Goal: Check status: Check status

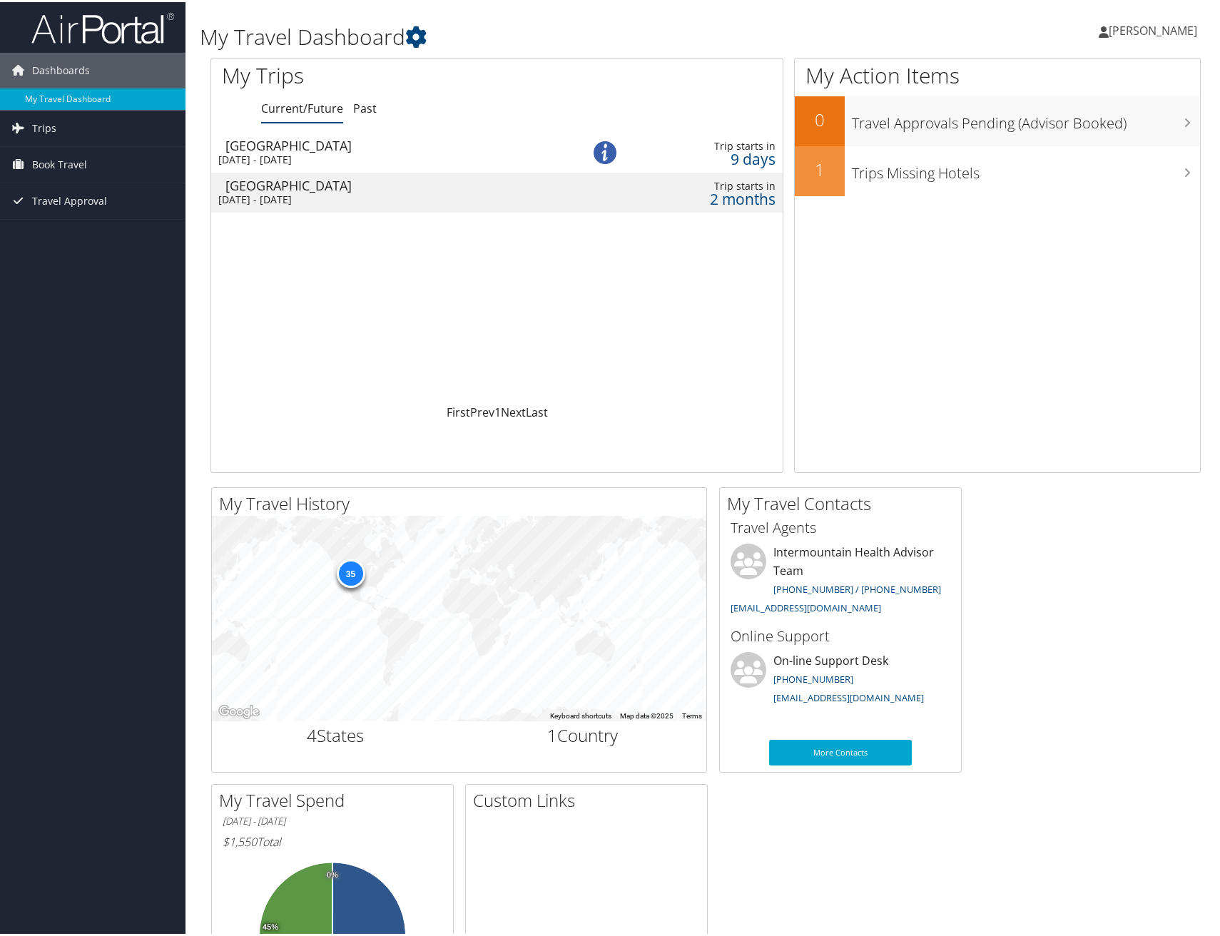
click at [375, 153] on div "Sun 7 Sep 2025 - Wed 10 Sep 2025" at bounding box center [386, 157] width 336 height 13
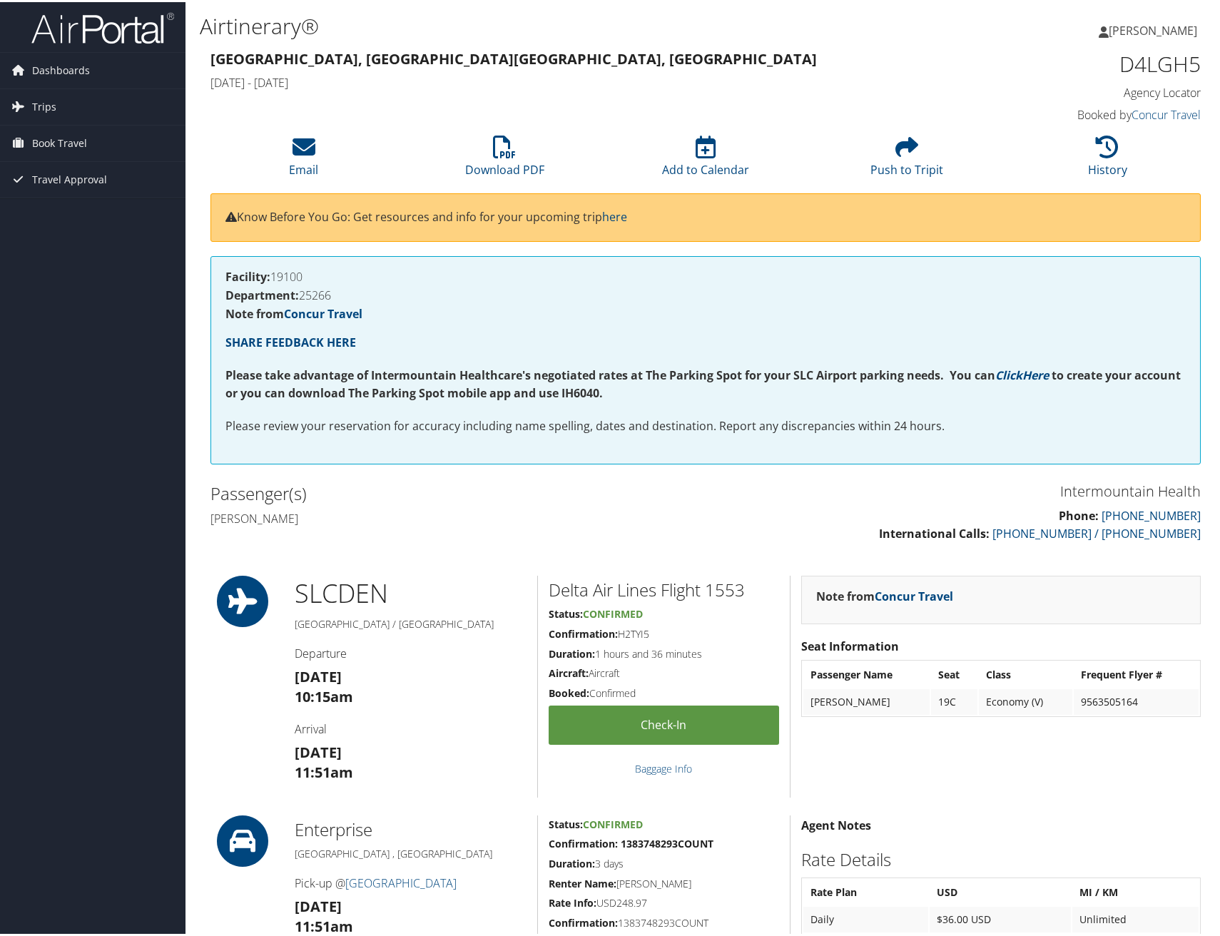
click at [1123, 23] on span "[PERSON_NAME]" at bounding box center [1153, 29] width 88 height 16
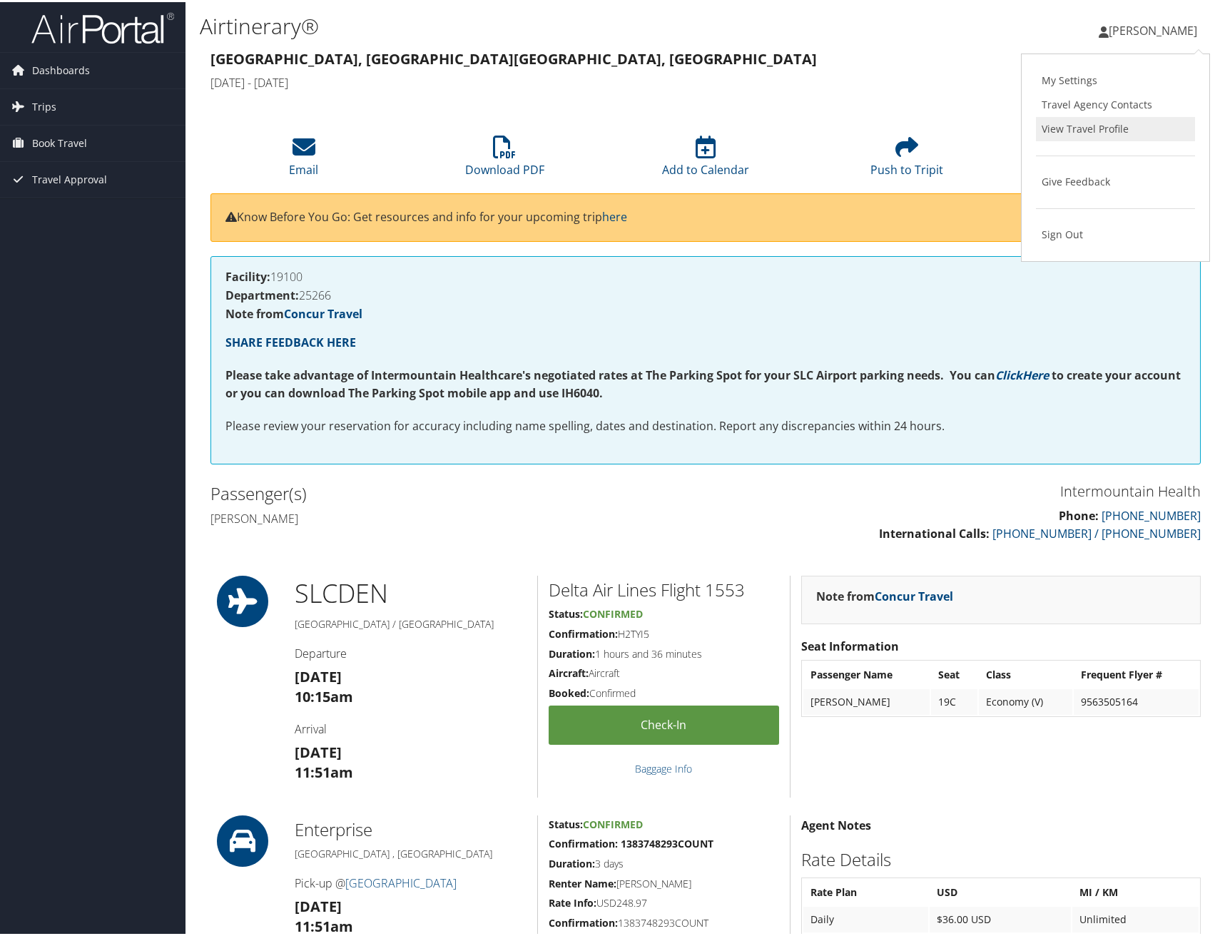
click at [1080, 131] on link "View Travel Profile" at bounding box center [1115, 127] width 159 height 24
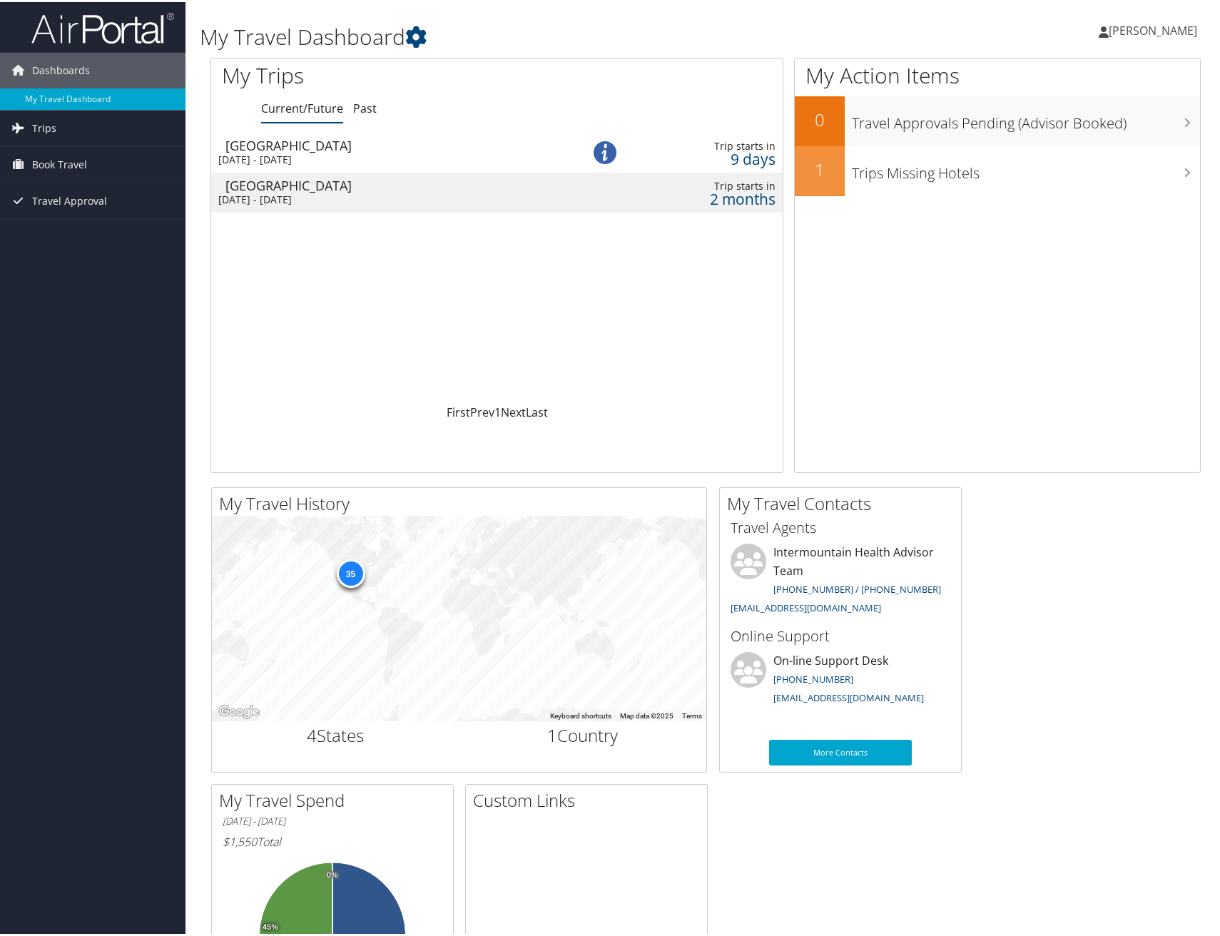
click at [323, 161] on div "Sun 7 Sep 2025 - Wed 10 Sep 2025" at bounding box center [386, 157] width 336 height 13
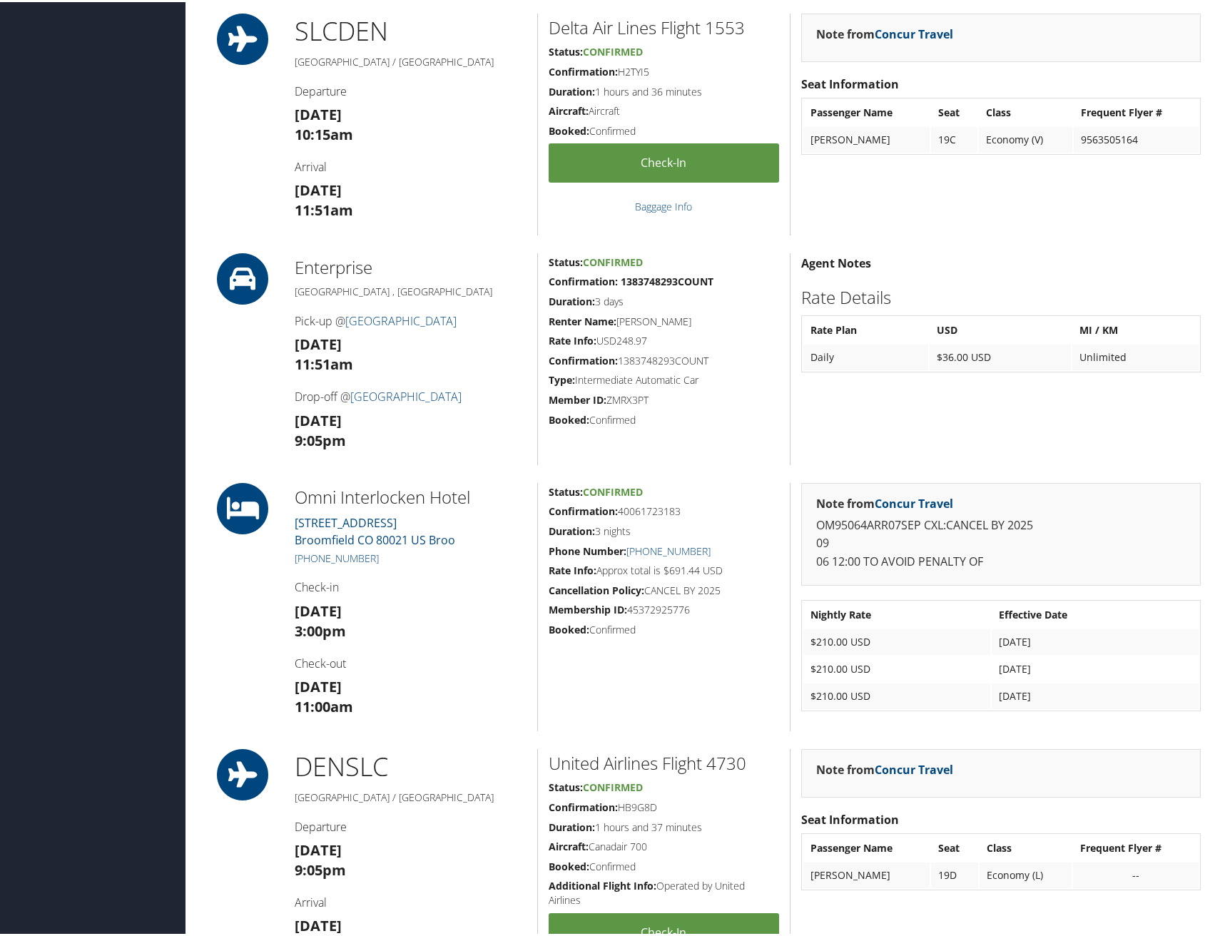
scroll to position [642, 0]
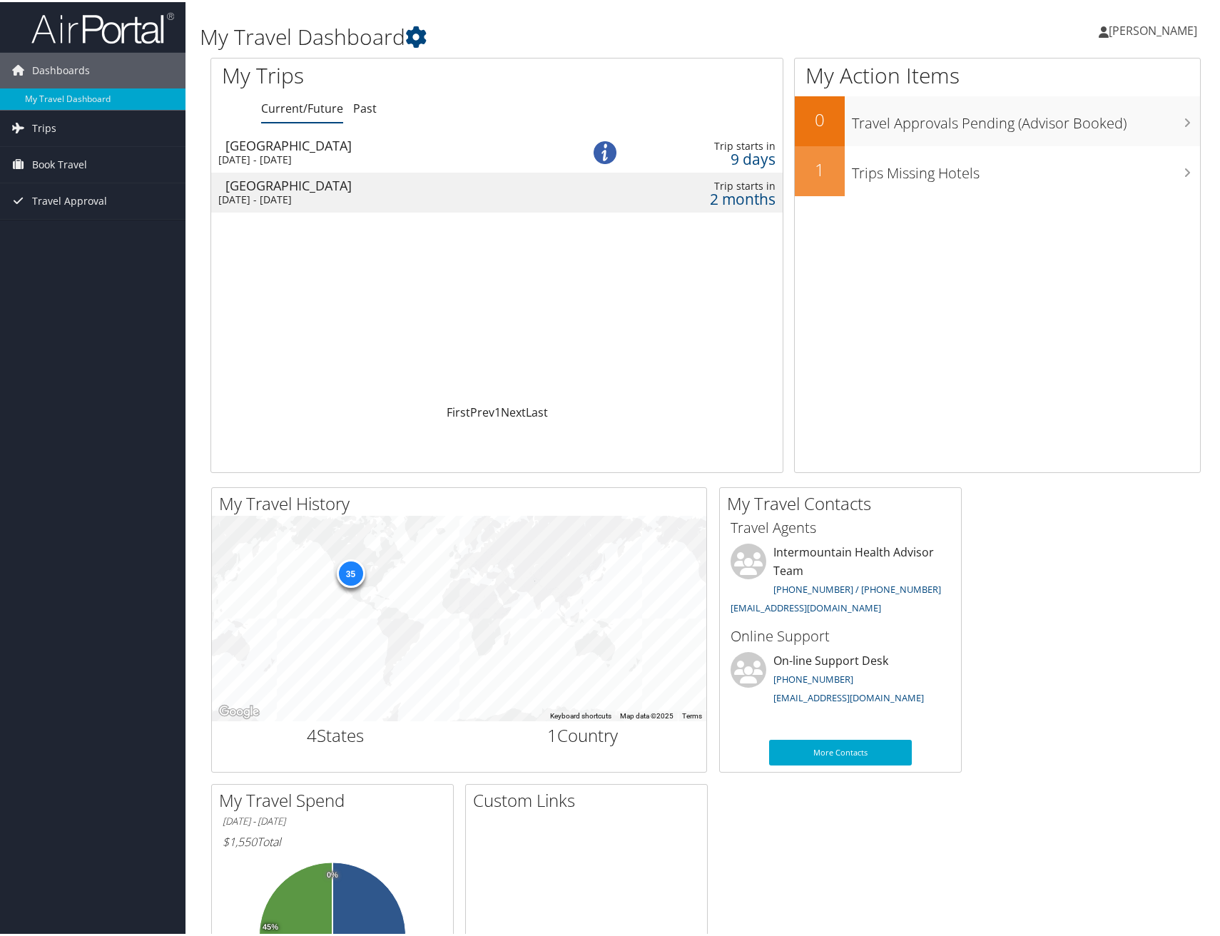
click at [281, 152] on div "Sun 7 Sep 2025 - Wed 10 Sep 2025" at bounding box center [386, 157] width 336 height 13
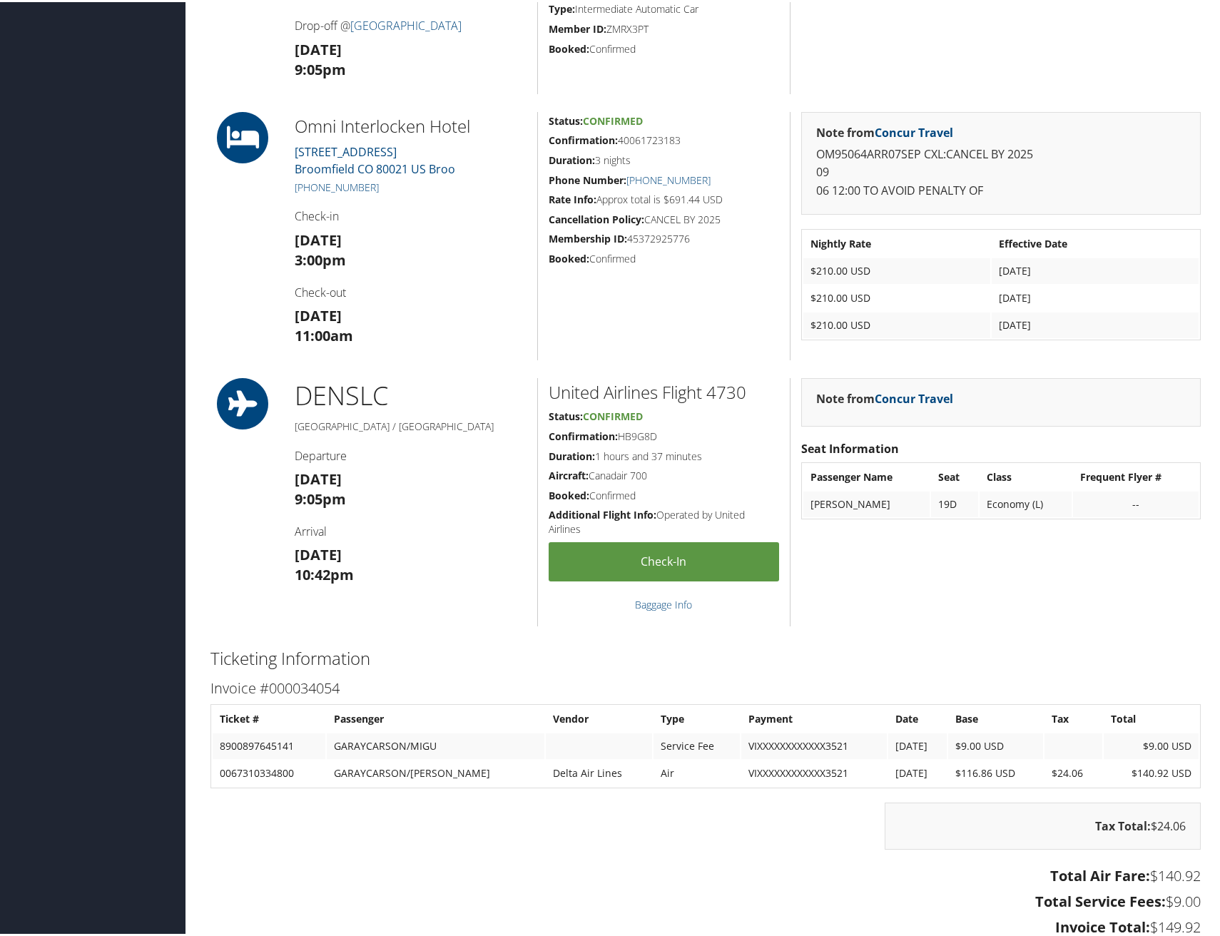
scroll to position [935, 0]
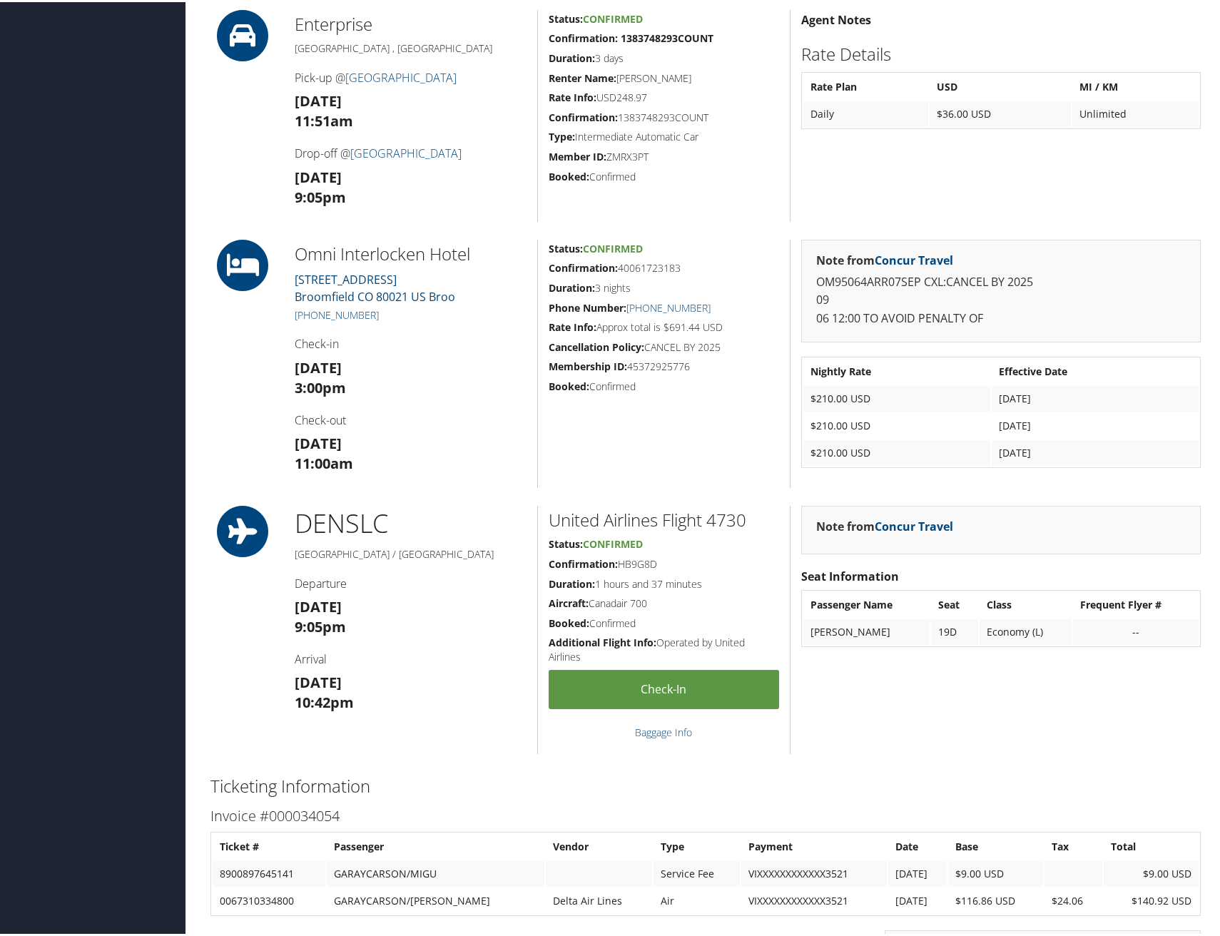
scroll to position [856, 0]
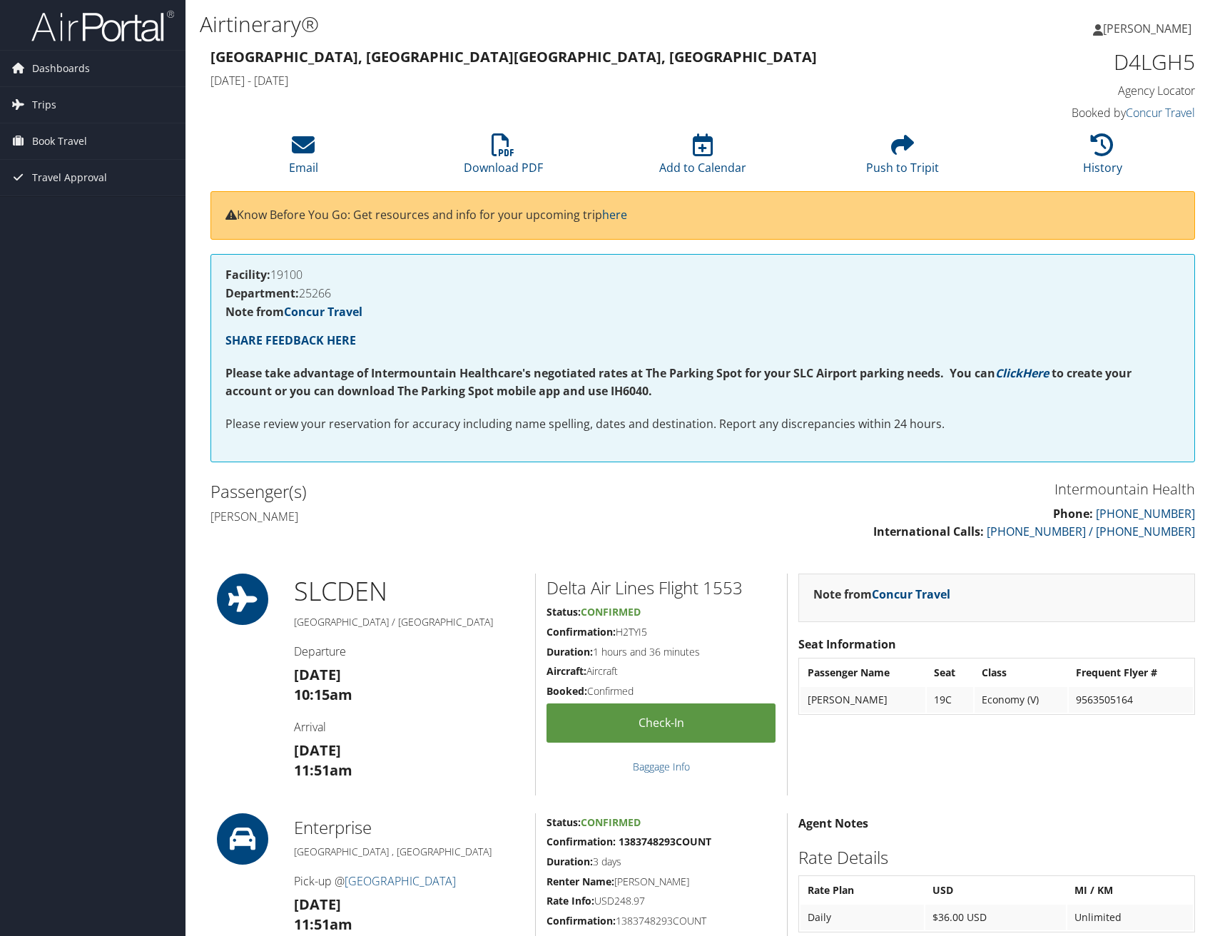
scroll to position [935, 0]
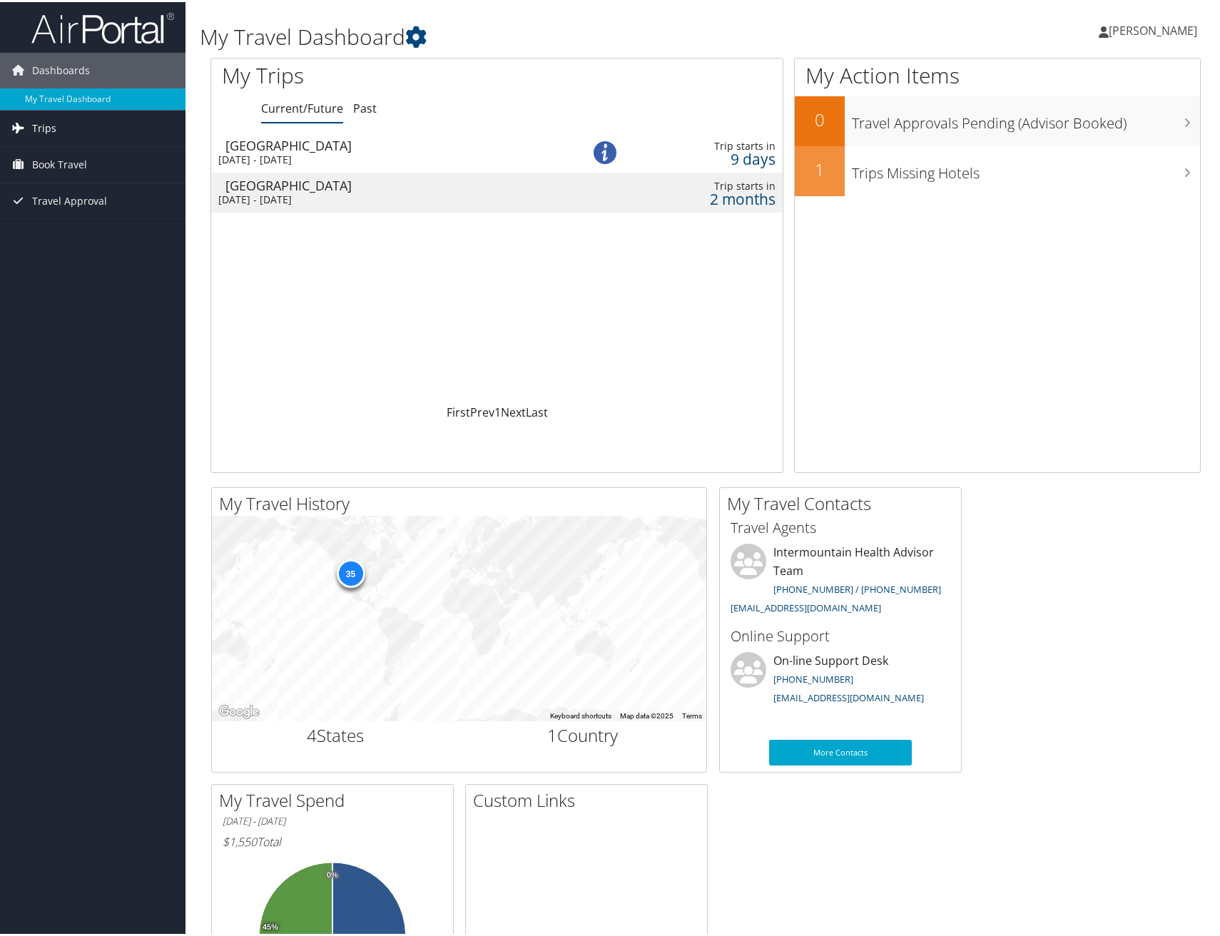
click at [77, 126] on link "Trips" at bounding box center [93, 126] width 186 height 36
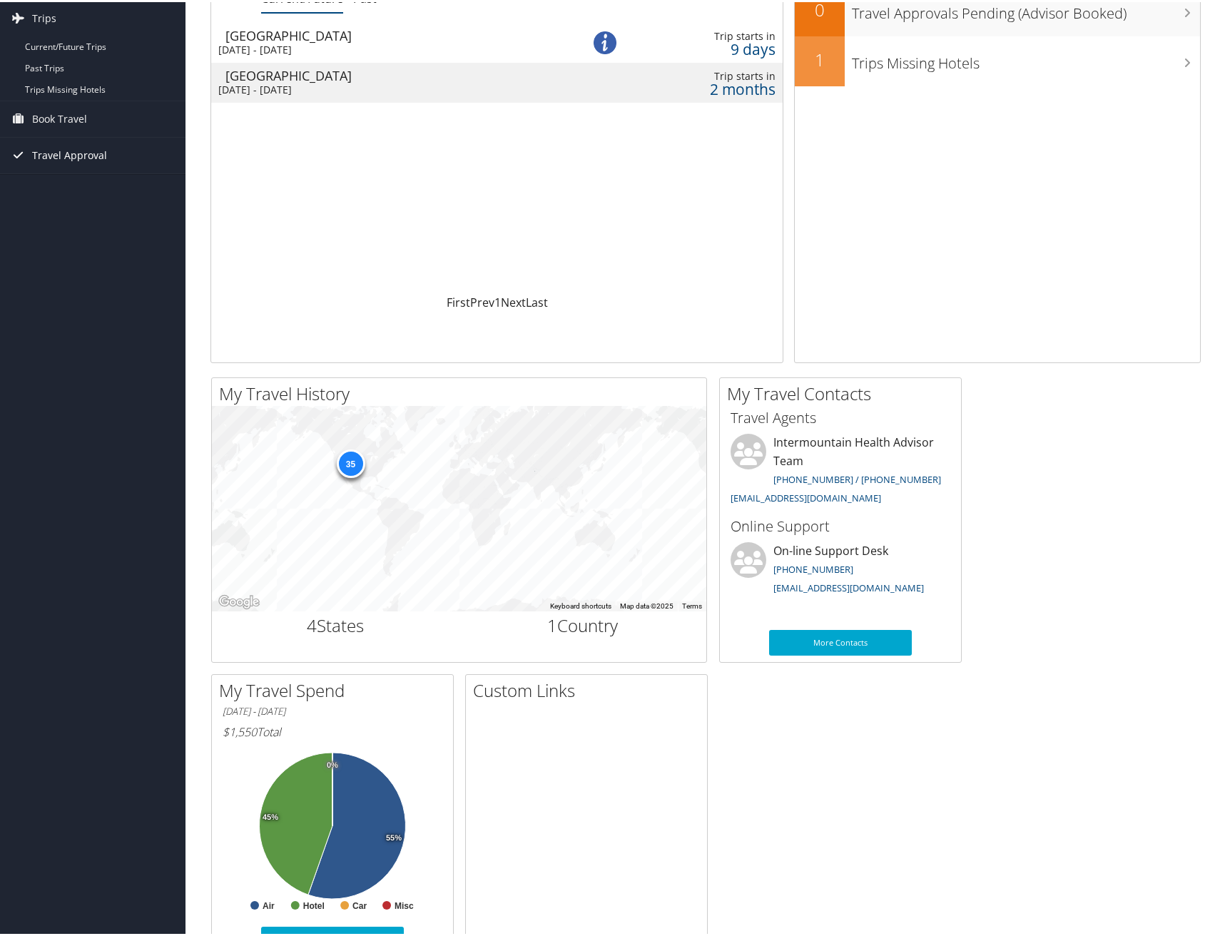
scroll to position [85, 0]
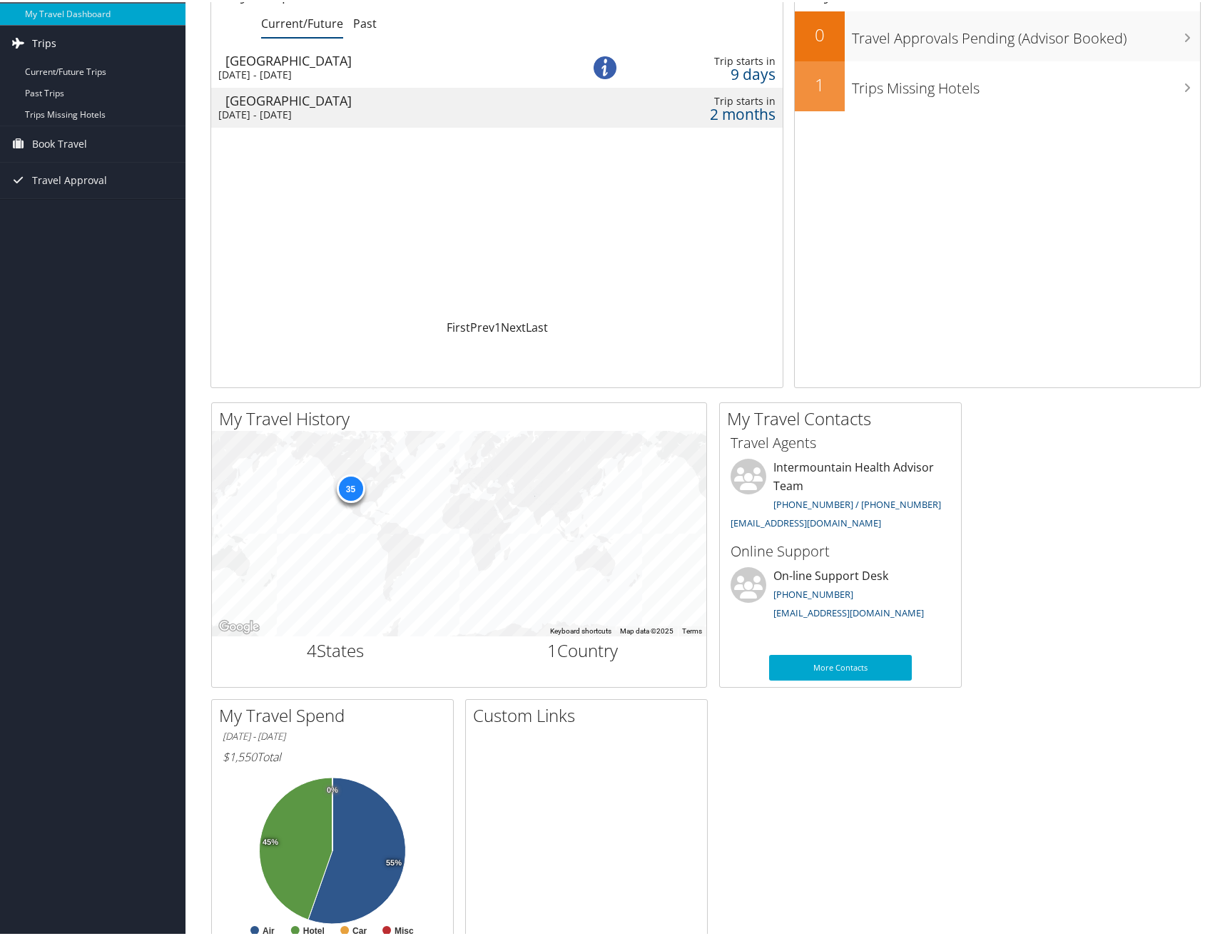
click at [41, 36] on span "Trips" at bounding box center [44, 42] width 24 height 36
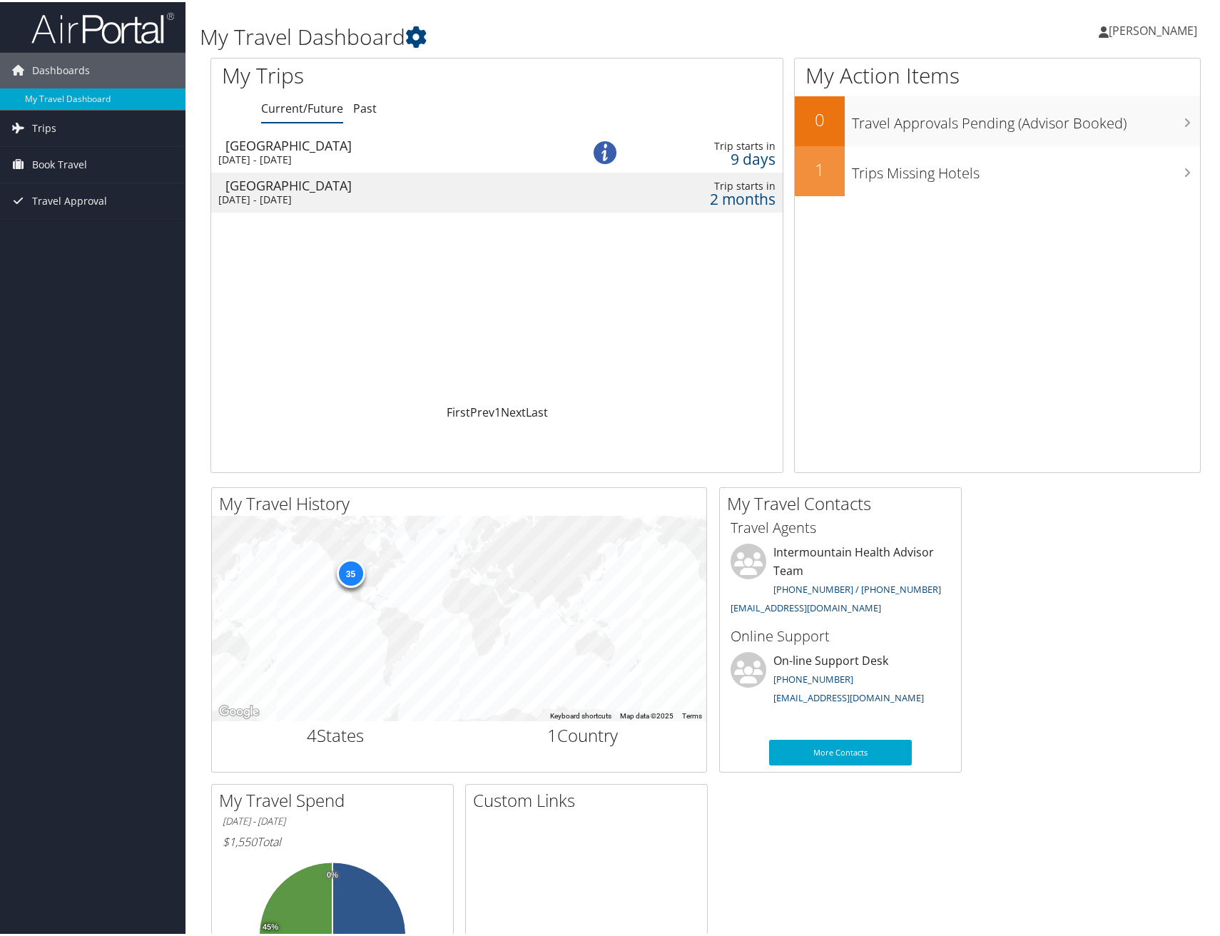
click at [275, 145] on div "Denver" at bounding box center [393, 143] width 336 height 13
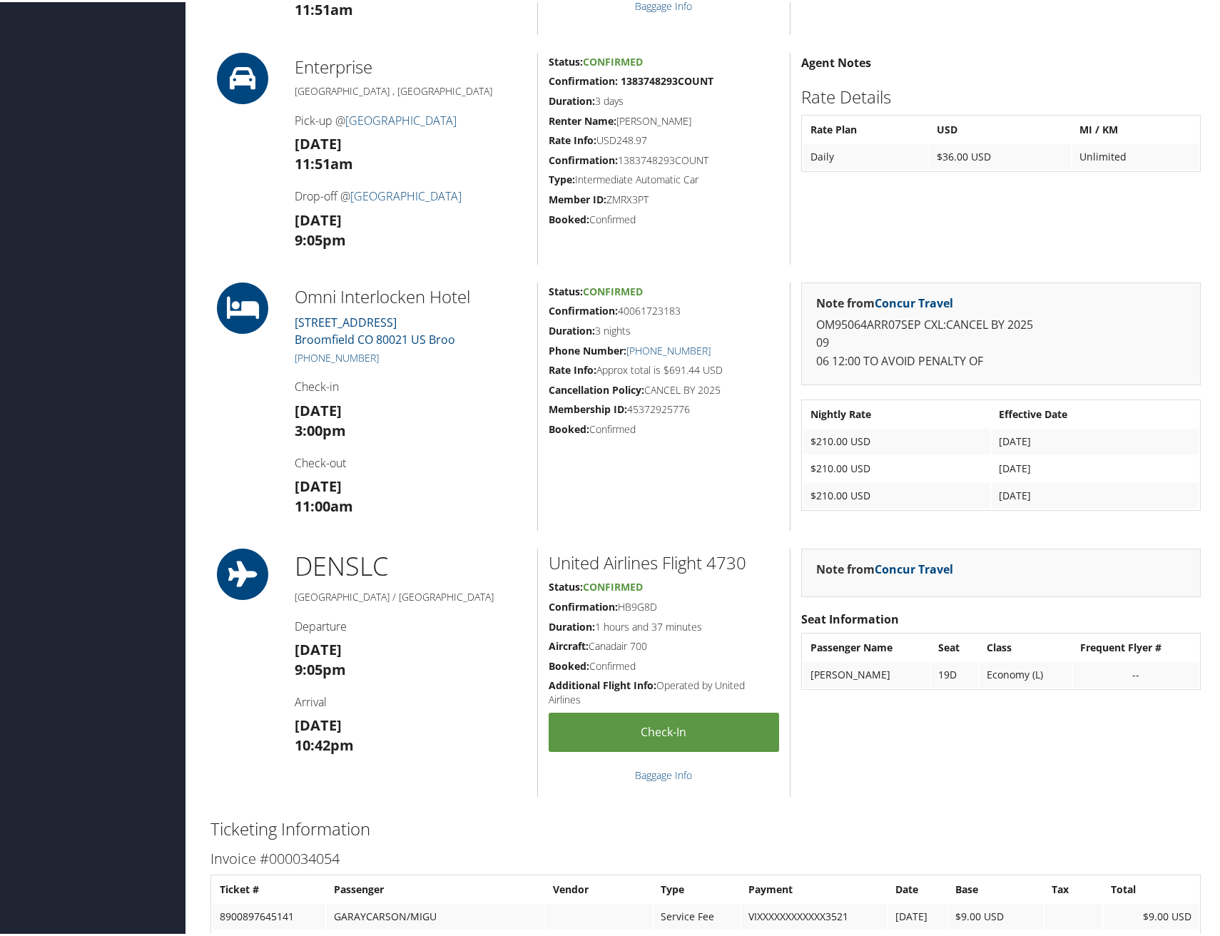
scroll to position [785, 0]
